Goal: Obtain resource: Obtain resource

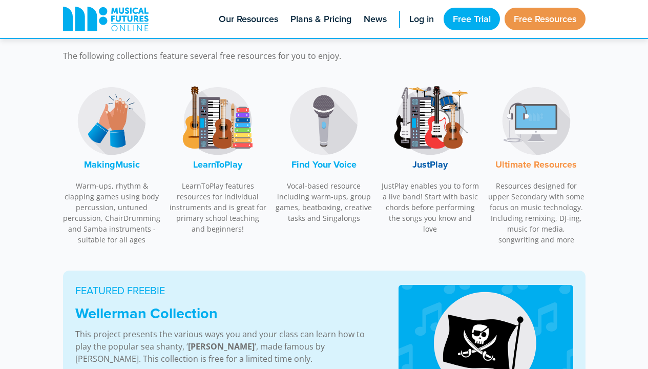
scroll to position [318, 0]
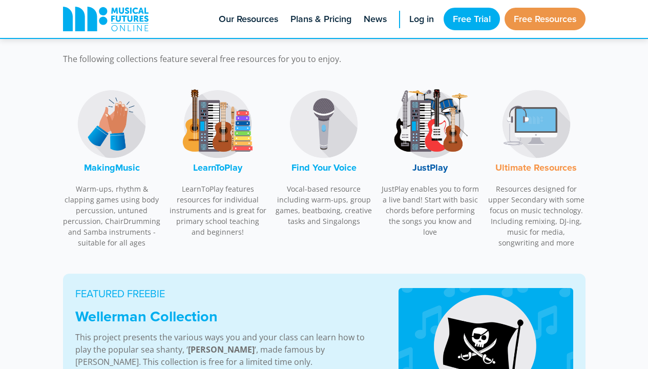
click at [111, 136] on img at bounding box center [111, 124] width 77 height 77
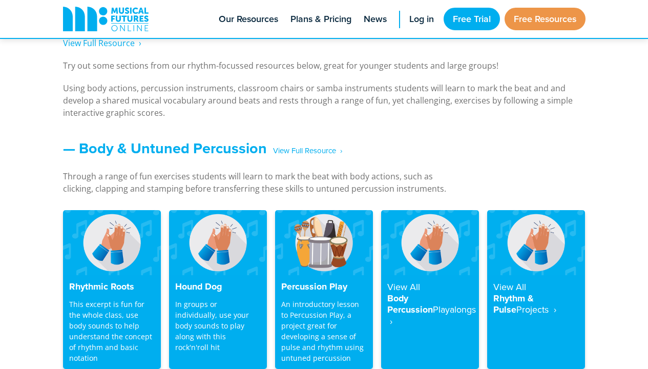
scroll to position [898, 0]
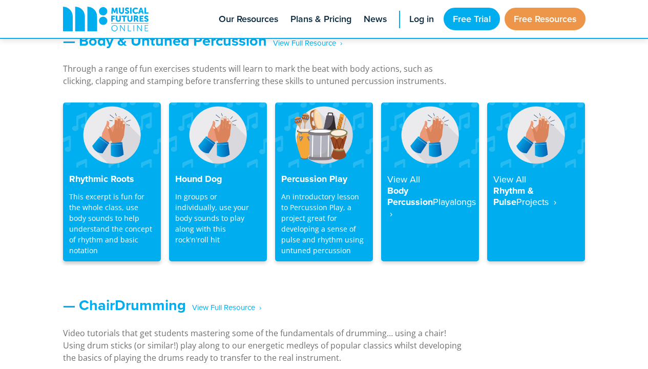
click at [107, 178] on h4 "Rhythmic Roots" at bounding box center [112, 179] width 86 height 11
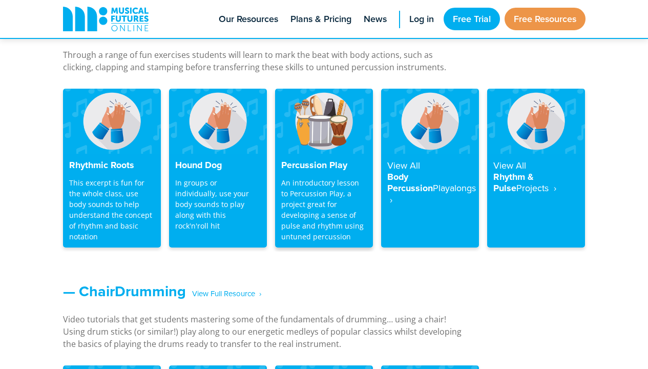
scroll to position [912, 0]
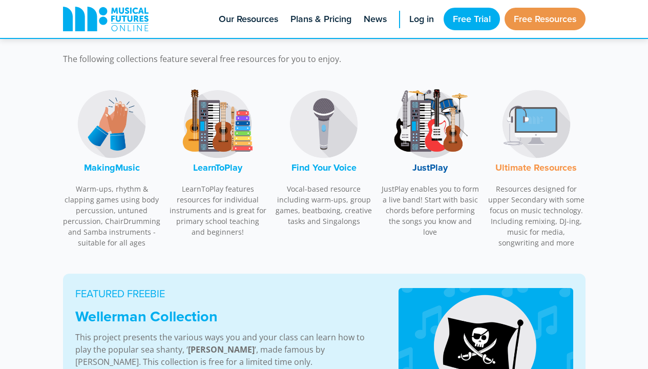
scroll to position [318, 0]
click at [424, 138] on img at bounding box center [430, 124] width 77 height 77
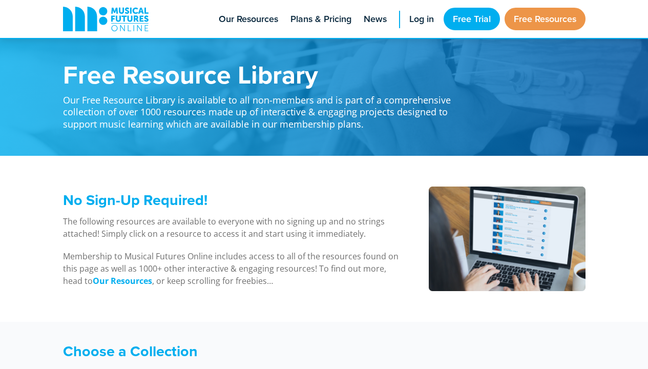
scroll to position [2602, 0]
